Goal: Task Accomplishment & Management: Use online tool/utility

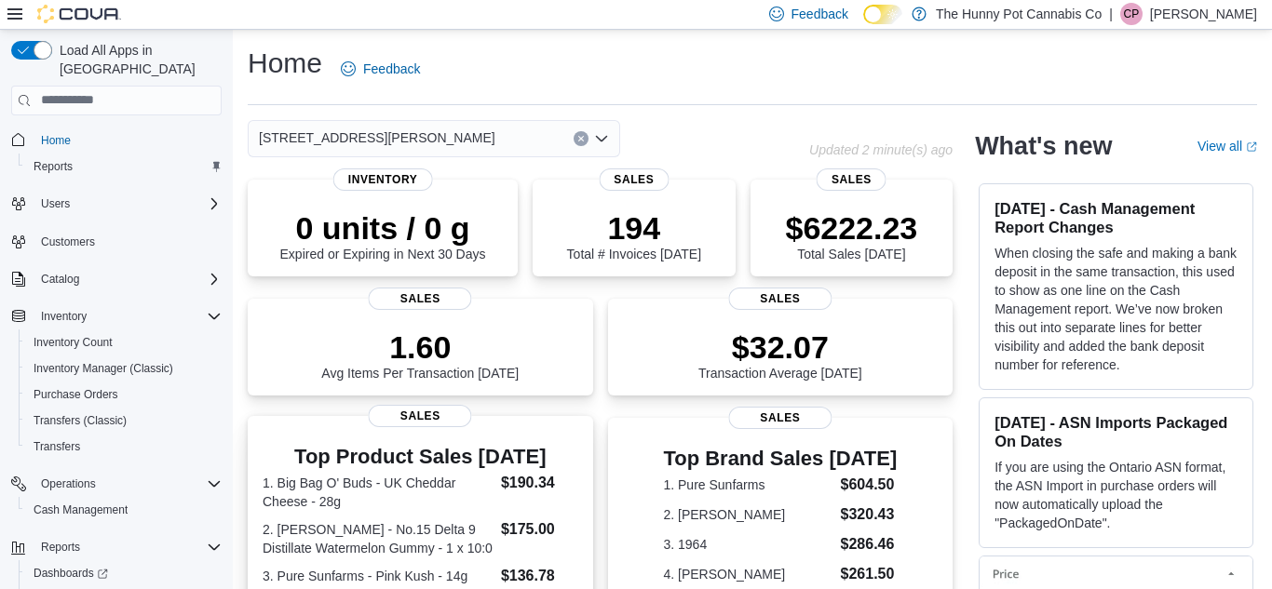
scroll to position [488, 0]
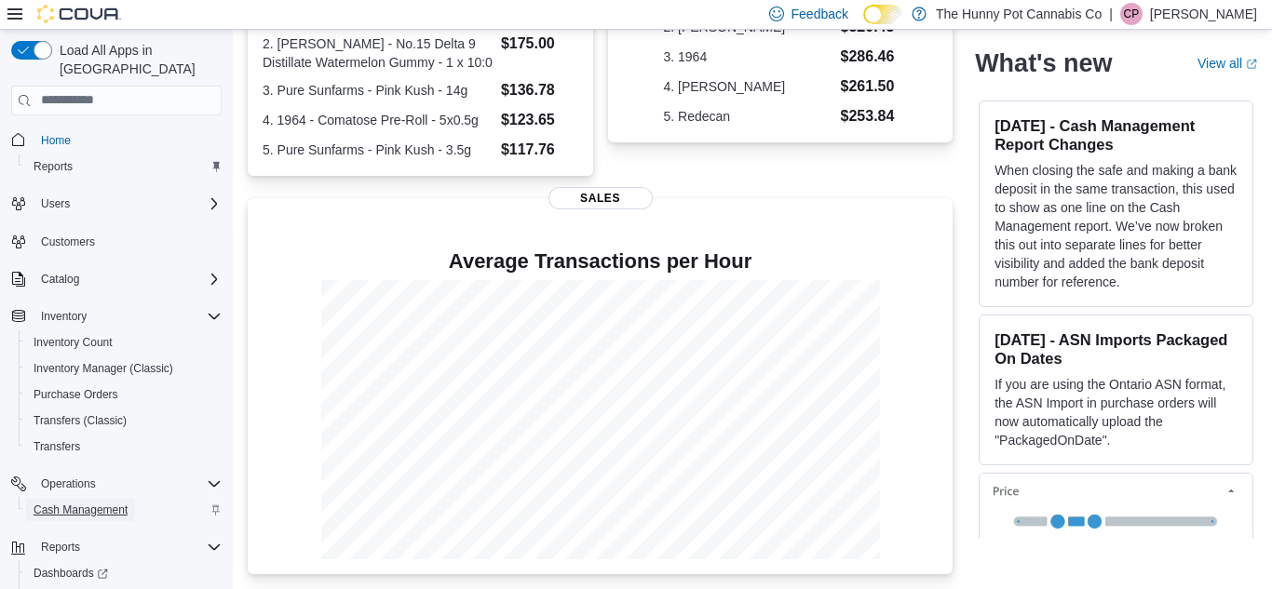
click at [59, 503] on span "Cash Management" at bounding box center [81, 510] width 94 height 15
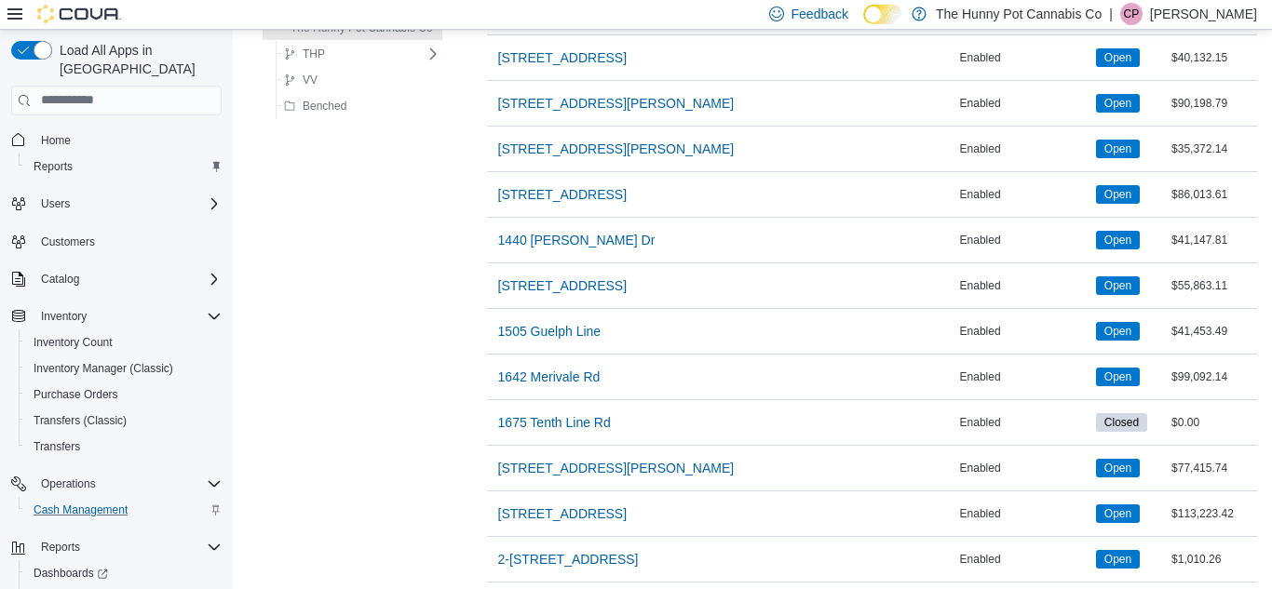
scroll to position [389, 0]
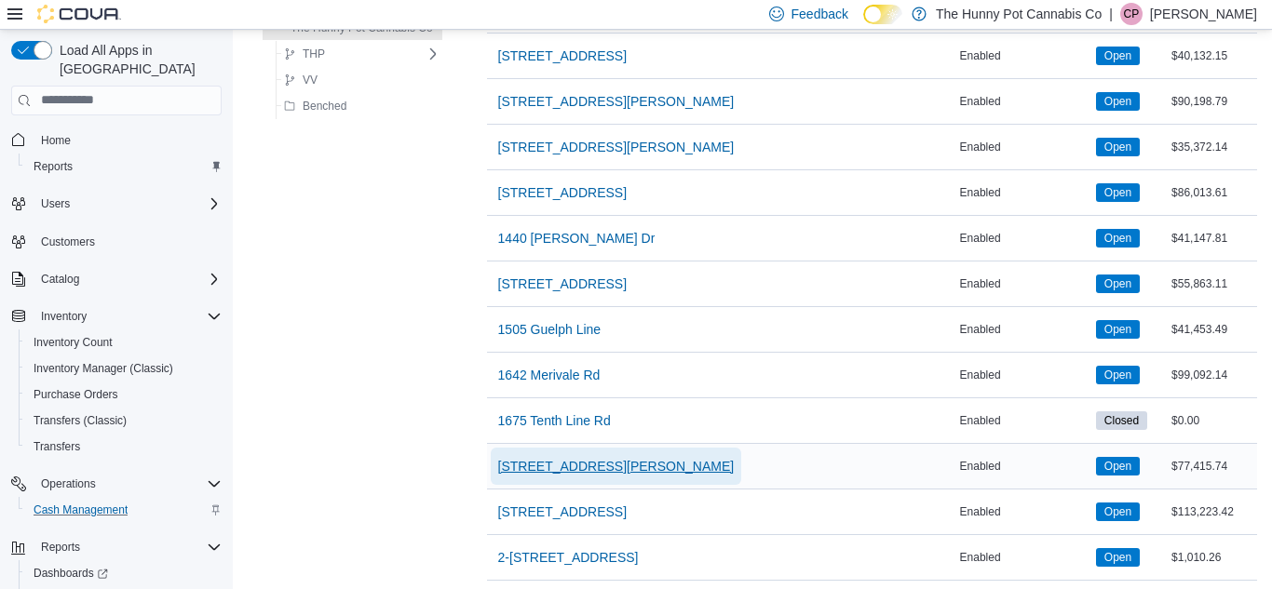
click at [526, 457] on span "[STREET_ADDRESS][PERSON_NAME]" at bounding box center [616, 466] width 236 height 19
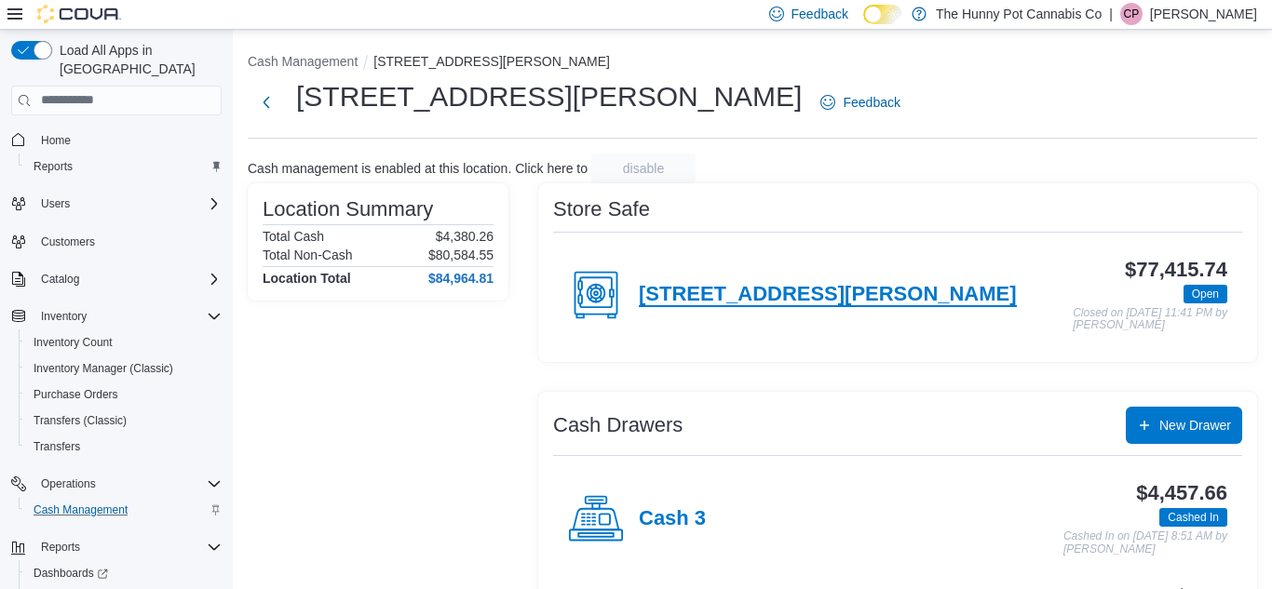
click at [749, 283] on h4 "[STREET_ADDRESS][PERSON_NAME]" at bounding box center [828, 295] width 378 height 24
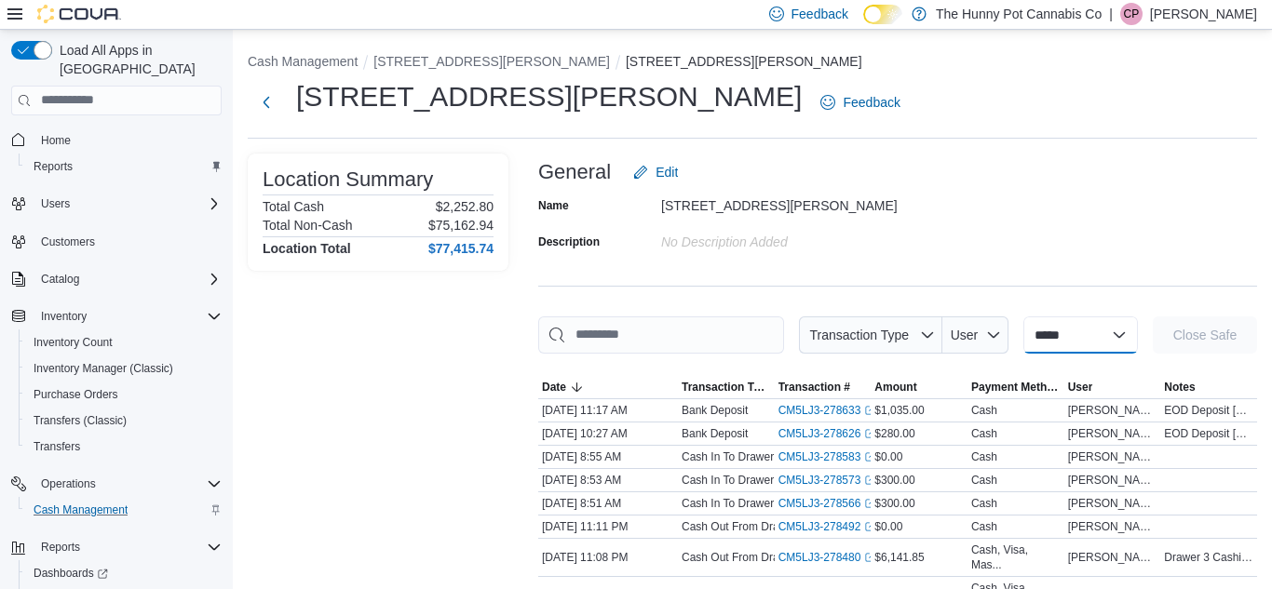
click at [1050, 340] on select "**********" at bounding box center [1080, 335] width 115 height 37
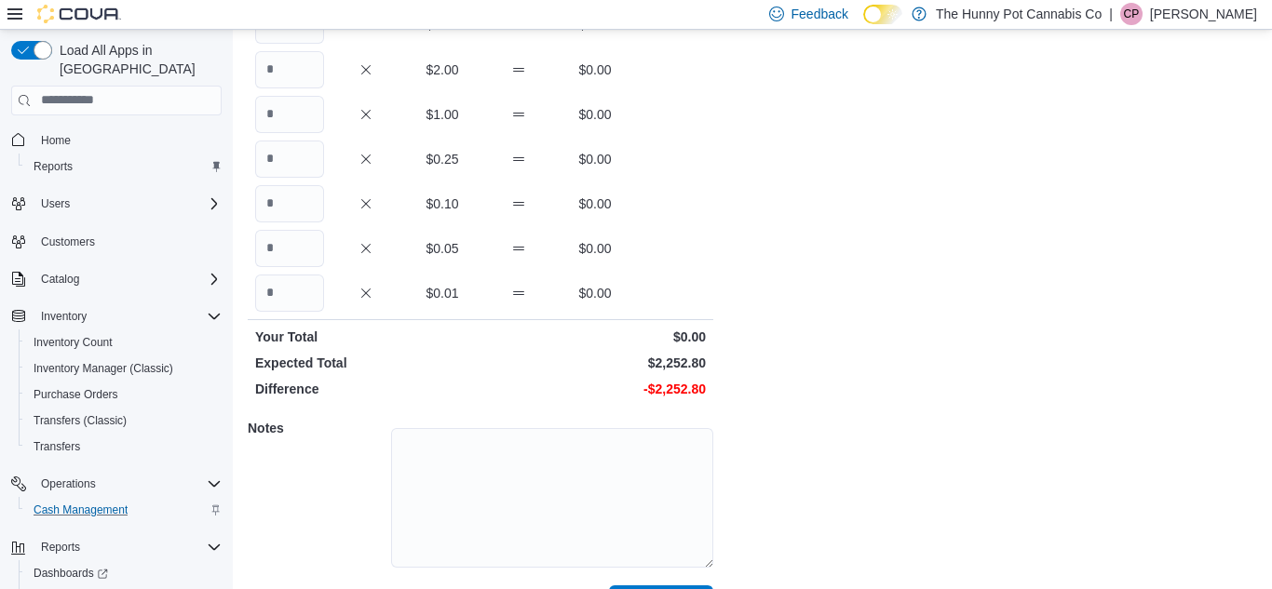
scroll to position [411, 0]
